Goal: Task Accomplishment & Management: Manage account settings

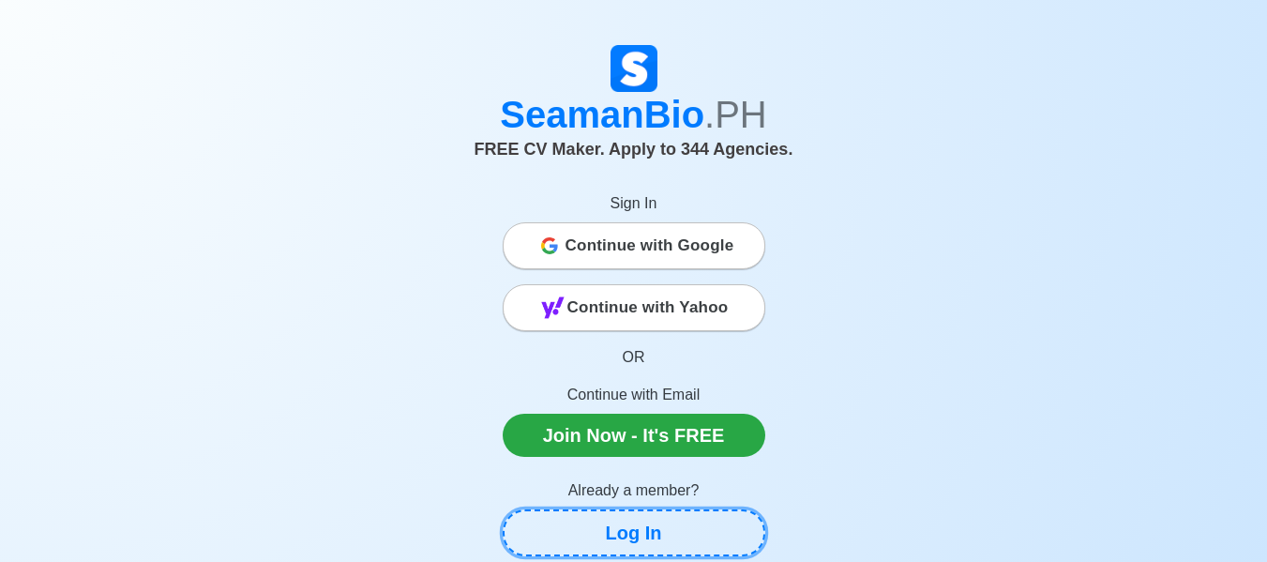
drag, startPoint x: 626, startPoint y: 530, endPoint x: 568, endPoint y: 532, distance: 57.2
click at [568, 532] on link "Log In" at bounding box center [634, 532] width 263 height 47
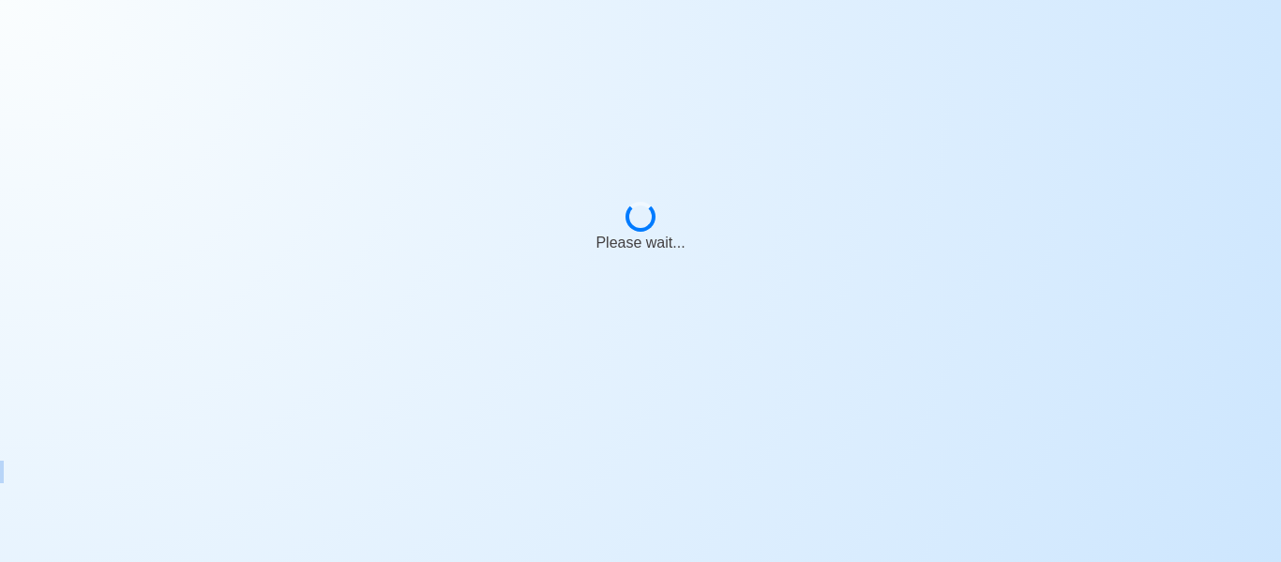
click at [568, 532] on body "Please wait..." at bounding box center [640, 281] width 1281 height 562
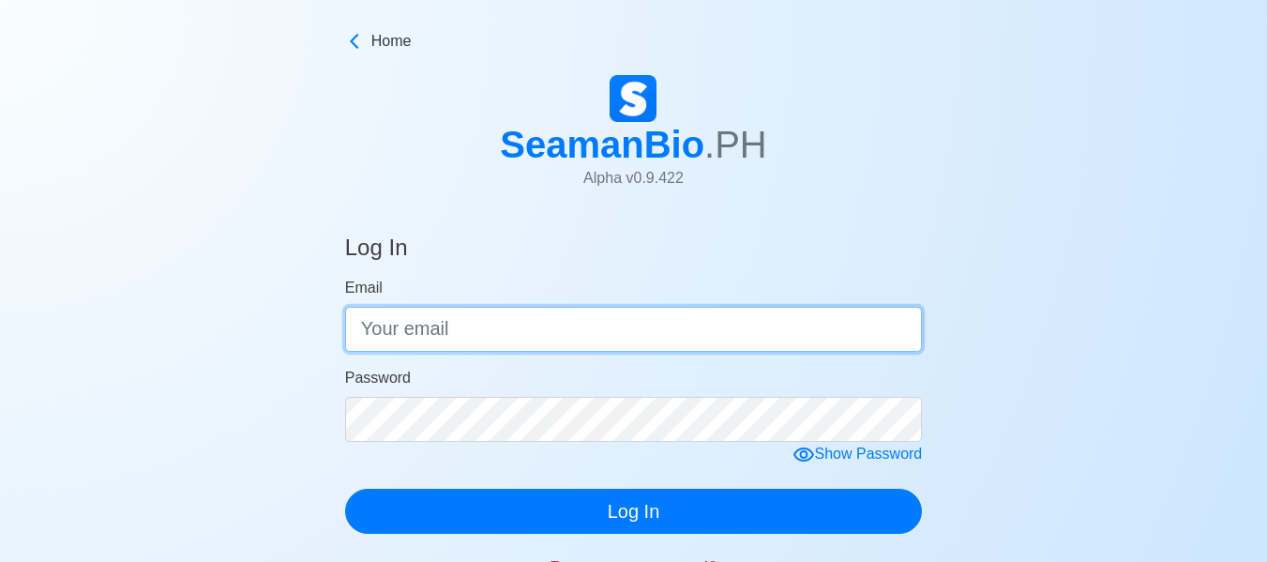
type input "[EMAIL_ADDRESS][DOMAIN_NAME]"
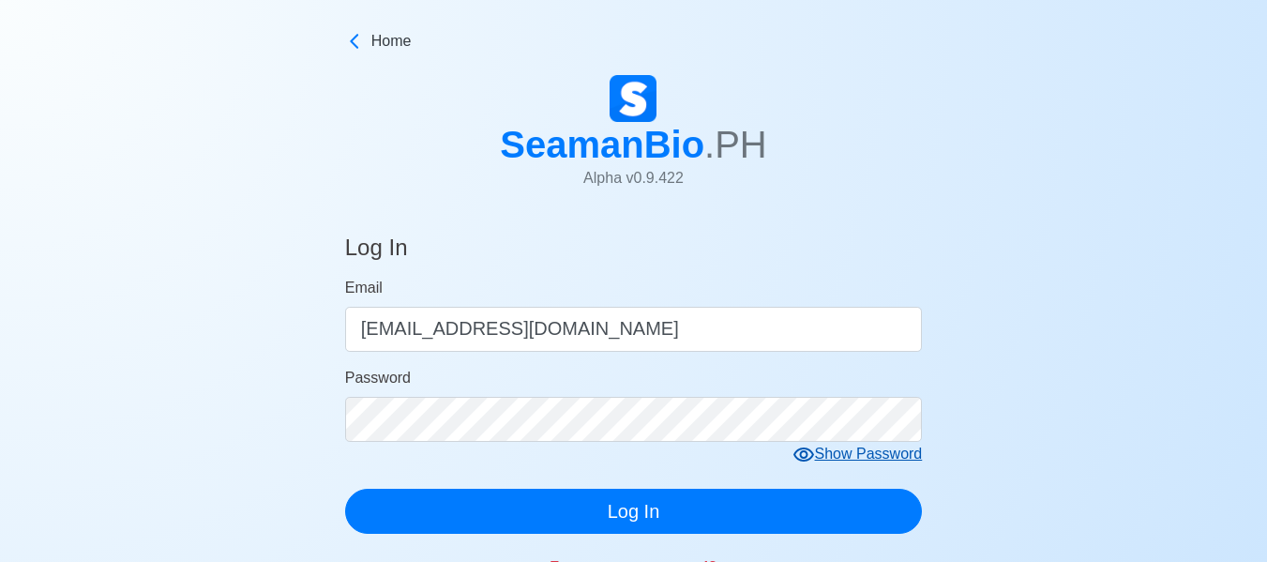
click at [860, 452] on div "Show Password" at bounding box center [858, 454] width 130 height 23
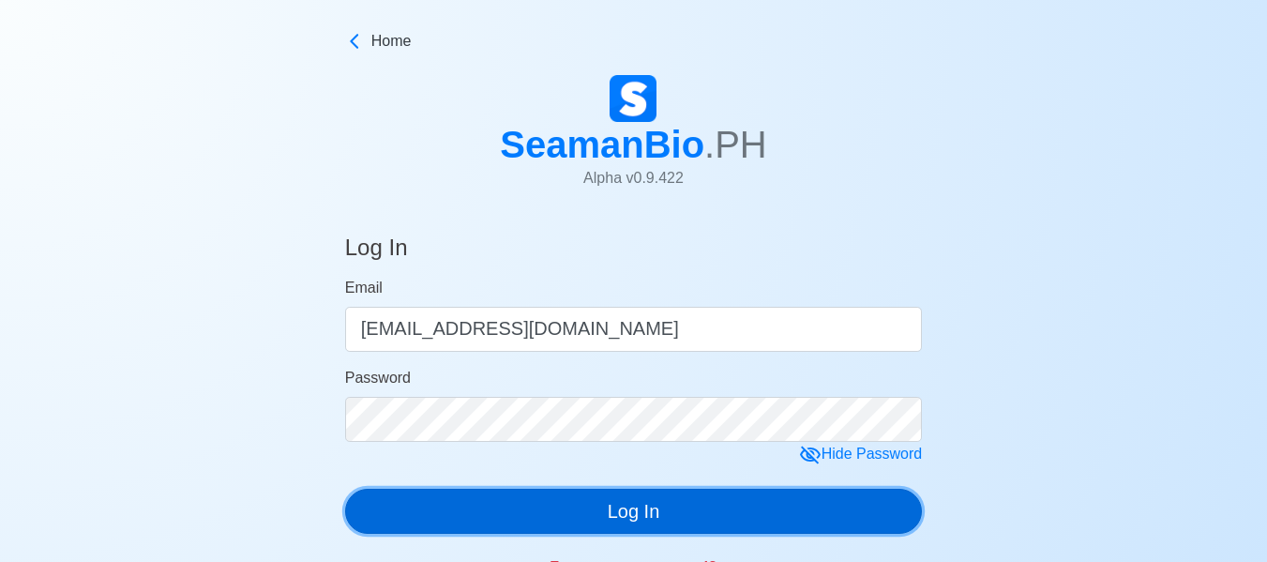
click at [711, 510] on button "Log In" at bounding box center [634, 511] width 578 height 45
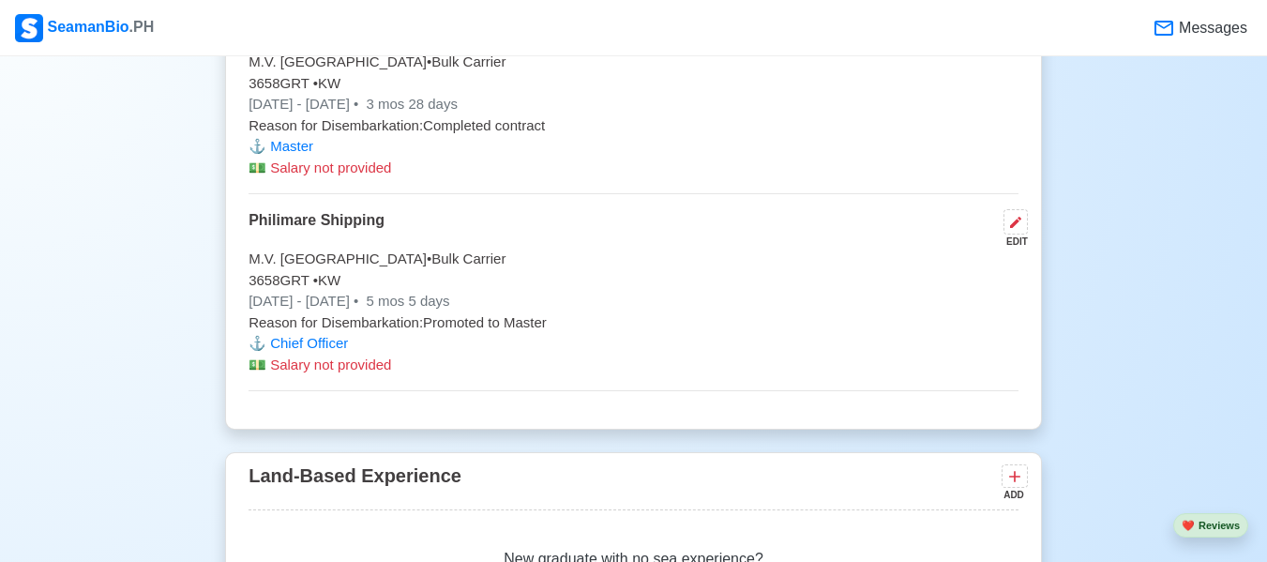
scroll to position [9934, 0]
